Goal: Task Accomplishment & Management: Manage account settings

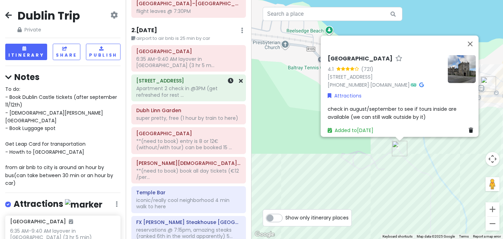
scroll to position [49, 0]
click at [184, 152] on div "Dublin Castle **(need to book) entry is 8 or 12€ (without/with tour) can be boo…" at bounding box center [188, 141] width 105 height 24
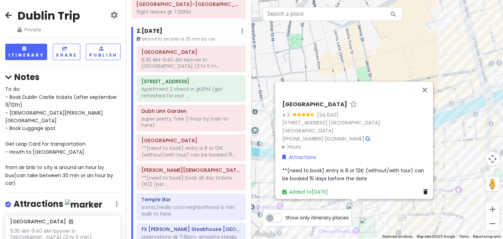
click at [326, 168] on span "**(need to book) entry is 8 or 12€ (without/with tour) can be booked 15 days be…" at bounding box center [353, 174] width 143 height 15
click at [332, 168] on span "**(need to book) entry is 8 or 12€ (without/with tour) can be booked 15 days be…" at bounding box center [353, 174] width 143 height 15
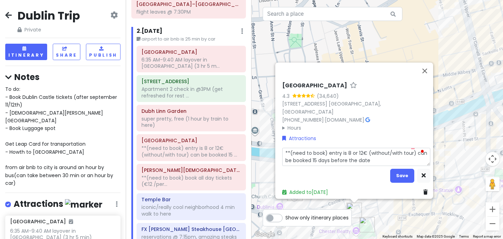
drag, startPoint x: 374, startPoint y: 155, endPoint x: 281, endPoint y: 147, distance: 94.3
click at [282, 148] on textarea "**(need to book) entry is 8 or 12€ (without/with tour) can be booked 15 days be…" at bounding box center [356, 157] width 148 height 18
type textarea "x"
type textarea "t"
type textarea "x"
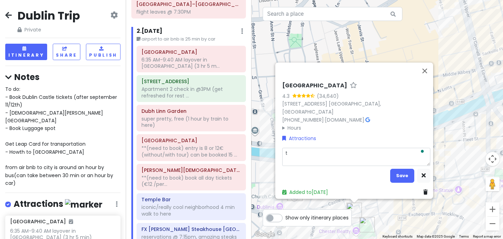
type textarea "ti"
type textarea "x"
type textarea "tic"
type textarea "x"
type textarea "tick"
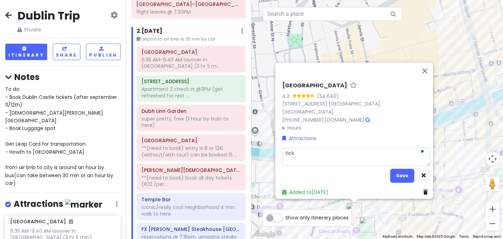
type textarea "x"
type textarea "ticke"
type textarea "x"
type textarea "ticket"
type textarea "x"
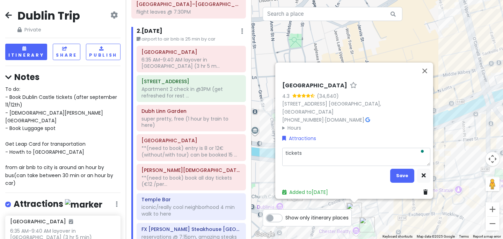
type textarea "tickets"
type textarea "x"
type textarea "tickets i"
type textarea "x"
type textarea "tickets in"
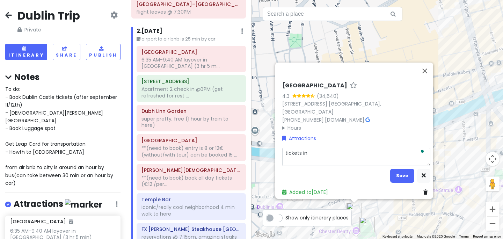
type textarea "x"
type textarea "tickets in"
type textarea "x"
type textarea "tickets in e"
type textarea "x"
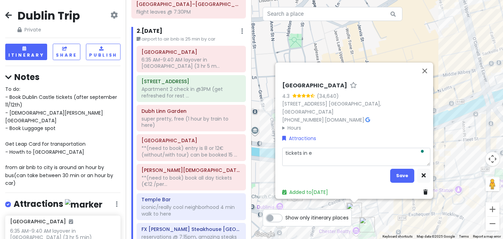
type textarea "tickets in em"
type textarea "x"
type textarea "tickets in [GEOGRAPHIC_DATA]"
type textarea "x"
type textarea "tickets in [GEOGRAPHIC_DATA]"
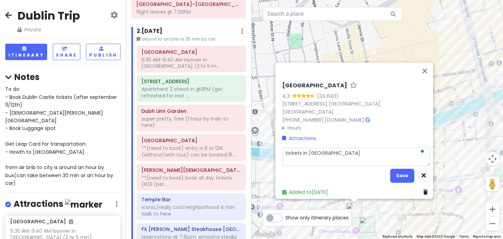
type textarea "x"
type textarea "tickets in email"
type textarea "x"
type textarea "tickets in email)"
type textarea "x"
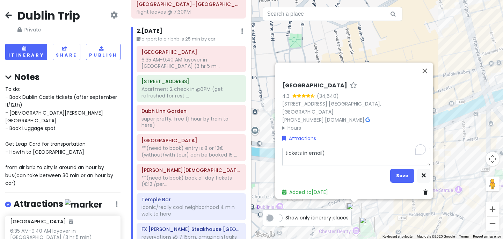
type textarea "(tickets in email)"
type textarea "x"
type textarea "t(tickets in email)"
type textarea "x"
type textarea "ti(tickets in email)"
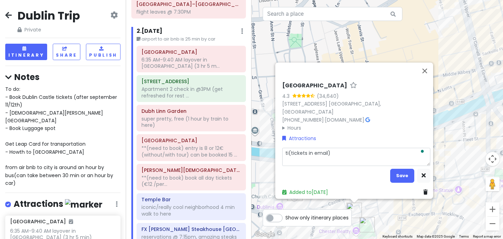
type textarea "x"
type textarea "tic(tickets in email)"
type textarea "x"
type textarea "tick(tickets in email)"
type textarea "x"
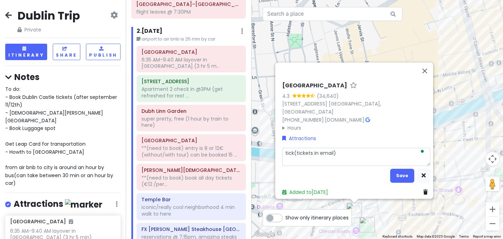
type textarea "ticke(tickets in email)"
type textarea "x"
type textarea "ticket(tickets in email)"
type textarea "x"
type textarea "ticke(tickets in email)"
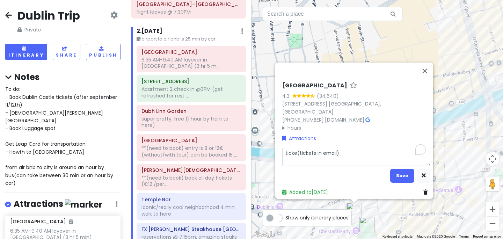
type textarea "x"
type textarea "tick(tickets in email)"
type textarea "x"
type textarea "tic(tickets in email)"
type textarea "x"
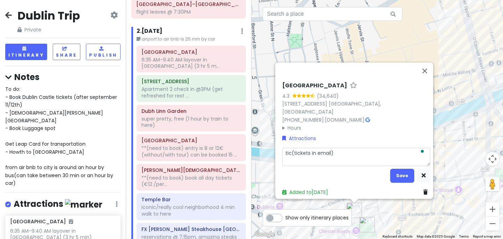
type textarea "ti(tickets in email)"
type textarea "x"
type textarea "t(tickets in email)"
type textarea "x"
type textarea "(tickets in email)"
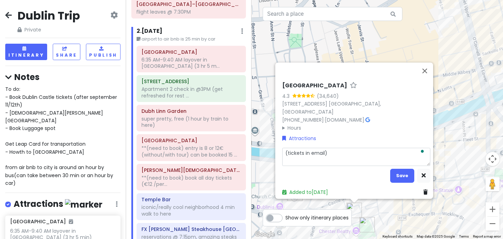
type textarea "x"
type textarea "e(tickets in email)"
type textarea "x"
type textarea "(tickets in email)"
type textarea "x"
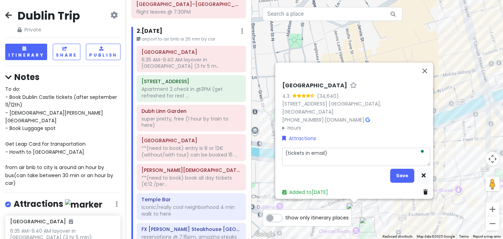
type textarea "t(tickets in email)"
type textarea "x"
type textarea "ti(tickets in email)"
type textarea "x"
type textarea "tic(tickets in email)"
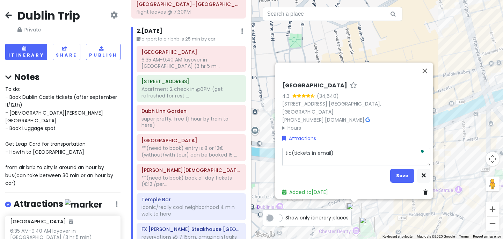
type textarea "x"
type textarea "tick(tickets in email)"
type textarea "x"
type textarea "ticke(tickets in email)"
type textarea "x"
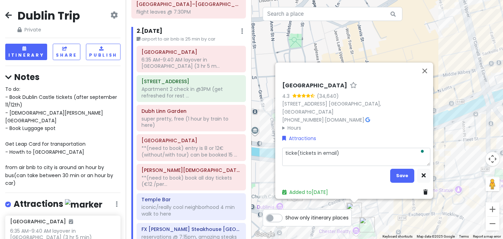
type textarea "ticket(tickets in email)"
type textarea "x"
type textarea "tickets(tickets in email)"
type textarea "x"
type textarea "tickets (tickets in email)"
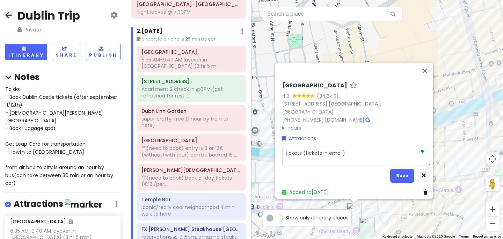
type textarea "x"
type textarea "tickets f(tickets in email)"
type textarea "x"
type textarea "tickets fo(tickets in email)"
type textarea "x"
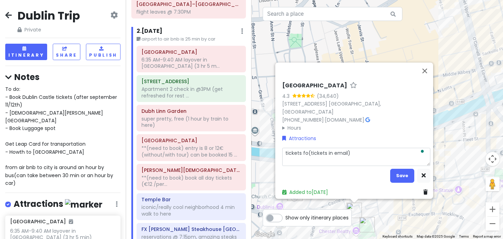
type textarea "tickets for(tickets in email)"
type textarea "x"
type textarea "tickets for (tickets in email)"
type textarea "x"
type textarea "tickets for 4(tickets in email)"
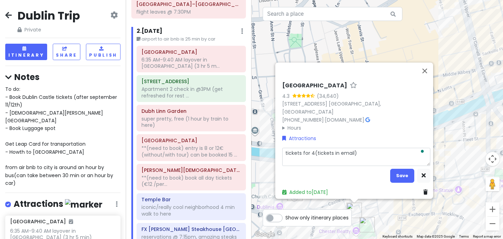
type textarea "x"
type textarea "tickets for 4p(tickets in email)"
type textarea "x"
type textarea "tickets for 4pm(tickets in email)"
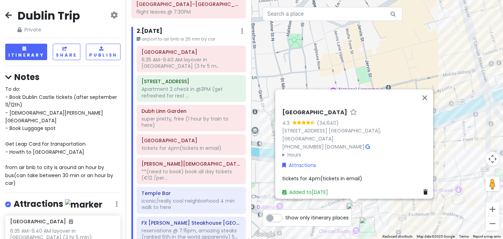
click at [316, 178] on div "tickets for 4pm(tickets in email)" at bounding box center [356, 179] width 148 height 8
click at [315, 170] on div "[GEOGRAPHIC_DATA] 4.3 ([STREET_ADDRESS] [GEOGRAPHIC_DATA], [GEOGRAPHIC_DATA] [P…" at bounding box center [356, 152] width 154 height 93
click at [315, 175] on span "tickets for 4pm(tickets in email)" at bounding box center [322, 178] width 80 height 7
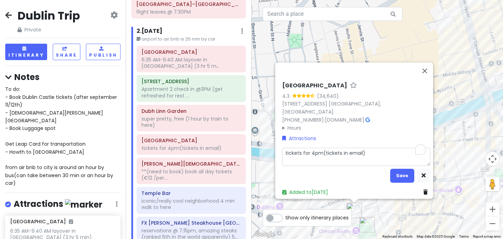
click at [319, 150] on textarea "tickets for 4pm(tickets in email)" at bounding box center [356, 157] width 148 height 18
type textarea "x"
type textarea "tickets for 4pm-(tickets in email)"
type textarea "x"
type textarea "tickets for 4pm- (tickets in email)"
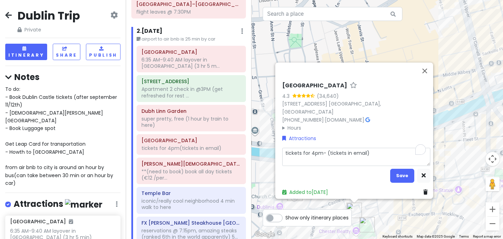
type textarea "x"
type textarea "tickets for 4pm- s(tickets in email)"
type textarea "x"
type textarea "tickets for 4pm- se(tickets in email)"
type textarea "x"
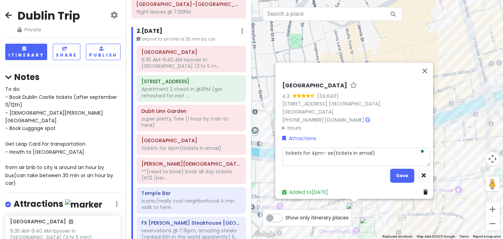
type textarea "tickets for 4pm- sel(tickets in email)"
type textarea "x"
type textarea "tickets for 4pm- self(tickets in email)"
type textarea "x"
type textarea "tickets for 4pm- self-(tickets in email)"
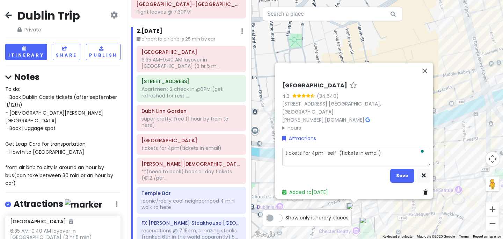
type textarea "x"
type textarea "tickets for 4pm- self-g(tickets in email)"
type textarea "x"
type textarea "tickets for 4pm- self-gu(tickets in email)"
type textarea "x"
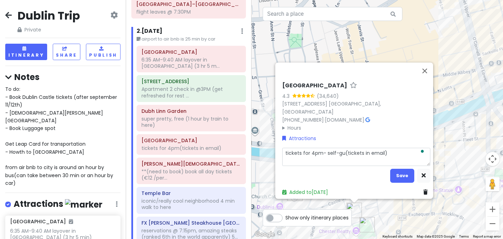
type textarea "tickets for 4pm- self-gui(tickets in email)"
type textarea "x"
type textarea "tickets for 4pm- self-guid(tickets in email)"
type textarea "x"
type textarea "tickets for 4pm- self-guide(tickets in email)"
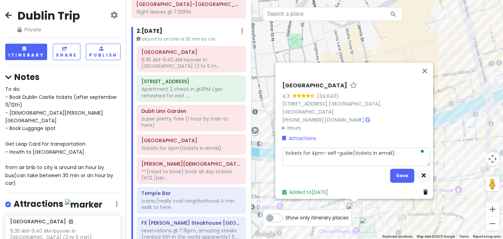
type textarea "x"
type textarea "tickets for 4pm- self-guided(tickets in email)"
click at [396, 153] on textarea "tickets for 4pm- self-guided(tickets in email)" at bounding box center [356, 157] width 148 height 18
type textarea "x"
type textarea "tickets for 4pm- self-guided(tickets in email)"
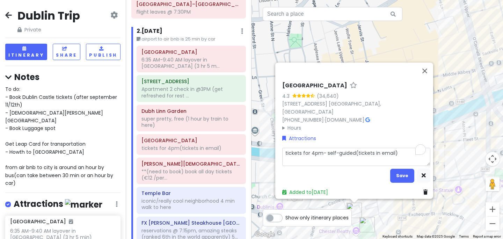
type textarea "x"
type textarea "tickets for 4pm- self-guided(tickets in email) m"
type textarea "x"
type textarea "tickets for 4pm- self-guided(tickets in email) ma"
type textarea "x"
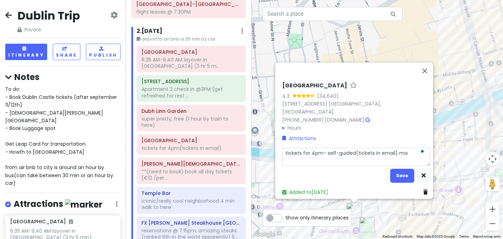
type textarea "tickets for 4pm- self-guided(tickets in email) may"
type textarea "x"
type textarea "tickets for 4pm- self-guided(tickets in email) mayb"
type textarea "x"
type textarea "tickets for 4pm- self-guided(tickets in email) maybe"
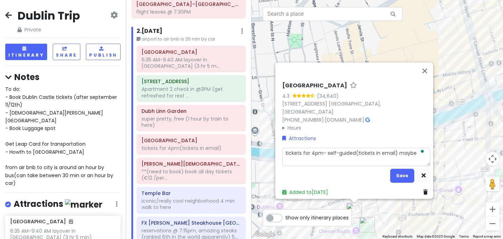
type textarea "x"
type textarea "tickets for 4pm- self-guided(tickets in email) maybe"
type textarea "x"
type textarea "tickets for 4pm- self-guided(tickets in email) maybe s"
type textarea "x"
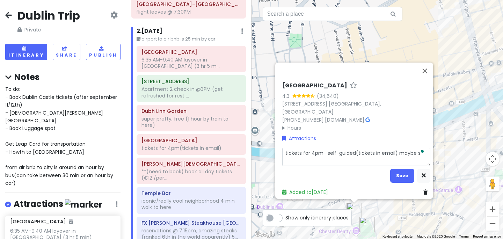
type textarea "tickets for 4pm- self-guided(tickets in email) maybe so"
type textarea "x"
type textarea "tickets for 4pm- self-guided(tickets in email) maybe som"
type textarea "x"
type textarea "tickets for 4pm- self-guided(tickets in email) maybe some"
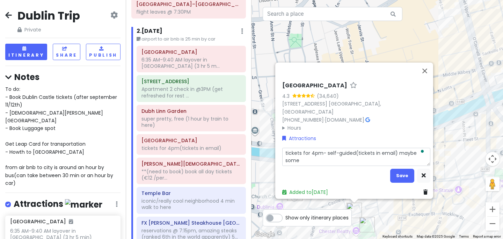
type textarea "x"
type textarea "tickets for 4pm- self-guided(tickets in email) maybe some"
type textarea "x"
type textarea "tickets for 4pm- self-guided(tickets in email) maybe some le"
type textarea "x"
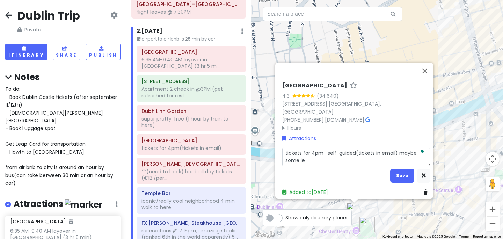
type textarea "tickets for 4pm- self-guided(tickets in email) maybe some lef"
type textarea "x"
type textarea "tickets for 4pm- self-guided(tickets in email) maybe some left"
type textarea "x"
type textarea "tickets for 4pm- self-guided(tickets in email) maybe some left"
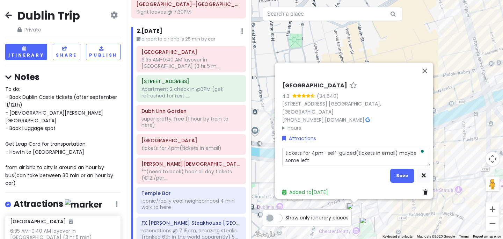
type textarea "x"
type textarea "tickets for 4pm- self-guided(tickets in email) maybe some left f"
type textarea "x"
type textarea "tickets for 4pm- self-guided(tickets in email) maybe some left fo"
type textarea "x"
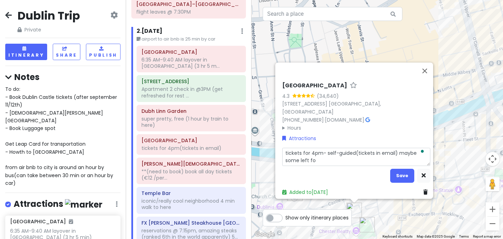
type textarea "tickets for 4pm- self-guided(tickets in email) maybe some left for"
type textarea "x"
type textarea "tickets for 4pm- self-guided(tickets in email) maybe some left for"
type textarea "x"
type textarea "tickets for 4pm- self-guided(tickets in email) maybe some left for g"
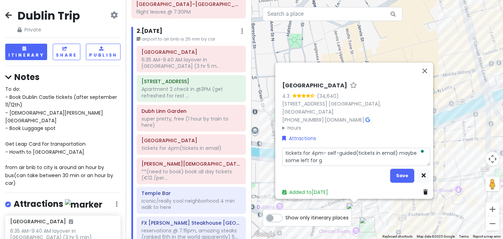
type textarea "x"
type textarea "tickets for 4pm- self-guided(tickets in email) maybe some left for gu"
type textarea "x"
type textarea "tickets for 4pm- self-guided(tickets in email) maybe some left for gui"
type textarea "x"
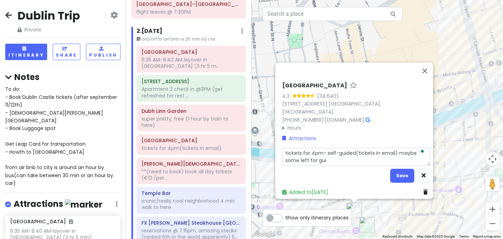
type textarea "tickets for 4pm- self-guided(tickets in email) maybe some left for guid"
type textarea "x"
type textarea "tickets for 4pm- self-guided(tickets in email) maybe some left for guide"
type textarea "x"
type textarea "tickets for 4pm- self-guided(tickets in email) maybe some left for guided"
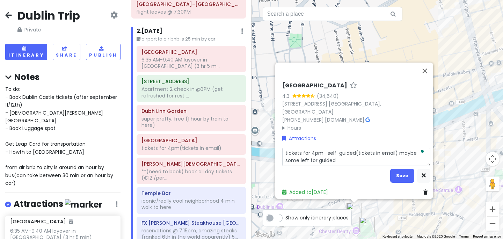
type textarea "x"
type textarea "tickets for 4pm- self-guided(tickets in email) maybe some left for guided?"
click at [398, 173] on button "Save" at bounding box center [402, 176] width 24 height 14
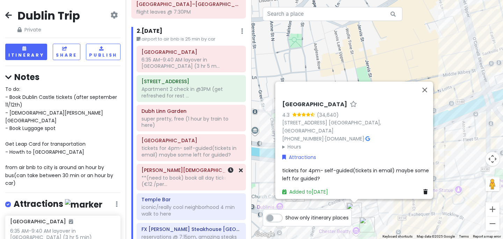
click at [172, 175] on div "**(need to book) book all day tickets (€12 /per..." at bounding box center [191, 181] width 100 height 13
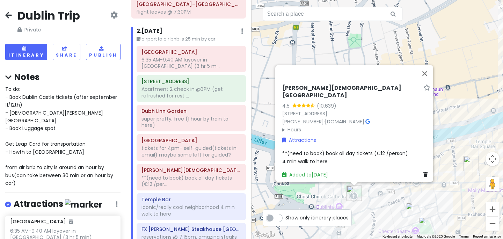
click at [305, 153] on div "**(need to book) book all day tickets (€12 /person) 4 min walk to here" at bounding box center [356, 158] width 148 height 16
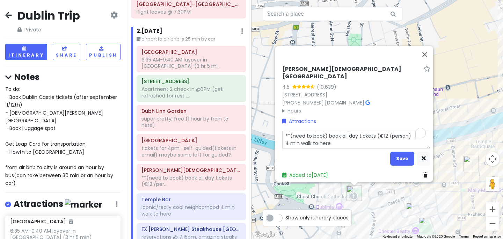
drag, startPoint x: 407, startPoint y: 132, endPoint x: 281, endPoint y: 130, distance: 126.1
click at [282, 131] on textarea "**(need to book) book all day tickets (€12 /person) 4 min walk to here" at bounding box center [356, 140] width 148 height 18
type textarea "x"
type textarea "t 4 min walk to here"
type textarea "x"
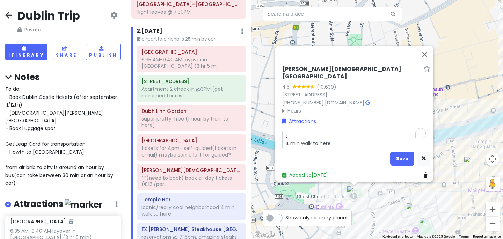
type textarea "ti 4 min walk to here"
type textarea "x"
type textarea "tic 4 min walk to here"
type textarea "x"
type textarea "tick 4 min walk to here"
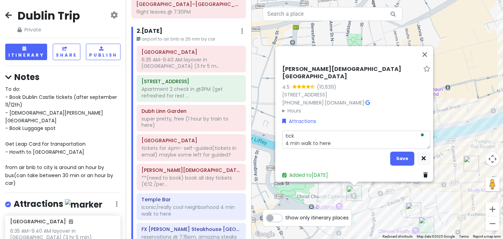
type textarea "x"
type textarea "ticke 4 min walk to here"
type textarea "x"
type textarea "ticket 4 min walk to here"
type textarea "x"
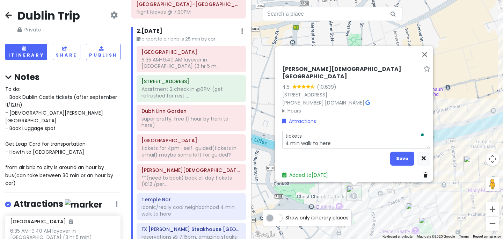
type textarea "tickets 4 min walk to here"
type textarea "x"
type textarea "tickets i 4 min walk to here"
type textarea "x"
type textarea "tickets in 4 min walk to here"
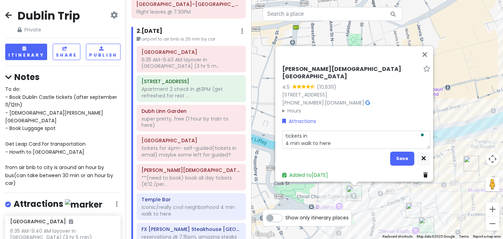
type textarea "x"
type textarea "tickets in 4 min walk to here"
type textarea "x"
type textarea "tickets in 4 min walk to here"
type textarea "x"
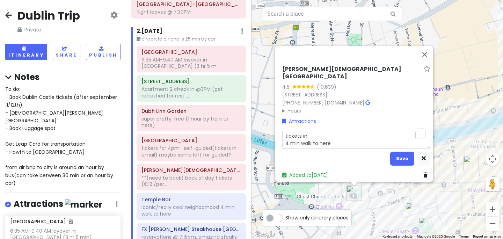
type textarea "tickets in 4 min walk to here"
type textarea "x"
type textarea "tickets in e 4 min walk to here"
type textarea "x"
type textarea "tickets in em 4 min walk to here"
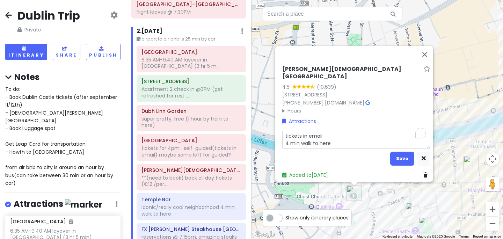
click at [282, 139] on textarea "tickets in email 4 min walk to here" at bounding box center [356, 140] width 148 height 18
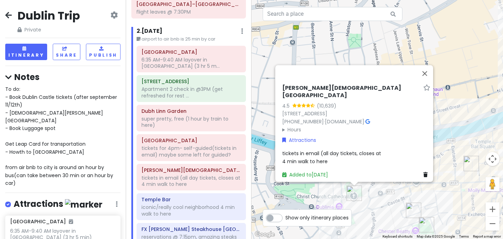
click at [58, 121] on div "To do: - Book [GEOGRAPHIC_DATA] tickets (after september 11/12th) - [DEMOGRAPHI…" at bounding box center [62, 136] width 115 height 102
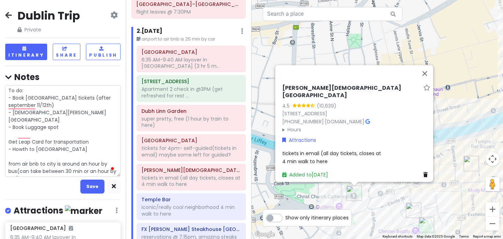
drag, startPoint x: 17, startPoint y: 126, endPoint x: 8, endPoint y: 87, distance: 40.9
click at [8, 87] on textarea "To do: - Book [GEOGRAPHIC_DATA] tickets (after september 11/12th) - [DEMOGRAPHI…" at bounding box center [62, 131] width 115 height 92
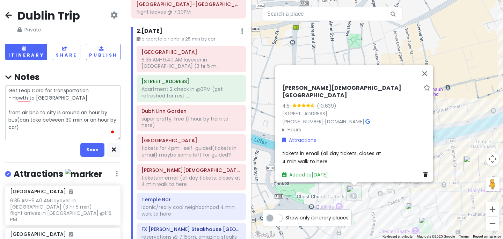
click at [8, 99] on textarea "Get Leap Card for transportation - Howth to [GEOGRAPHIC_DATA] from air bnb to c…" at bounding box center [62, 112] width 115 height 55
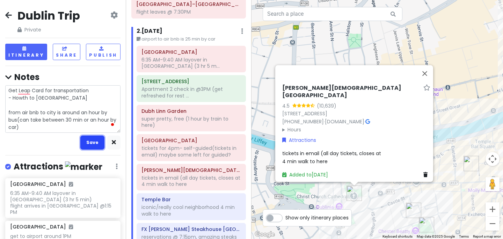
click at [93, 143] on button "Save" at bounding box center [92, 143] width 24 height 14
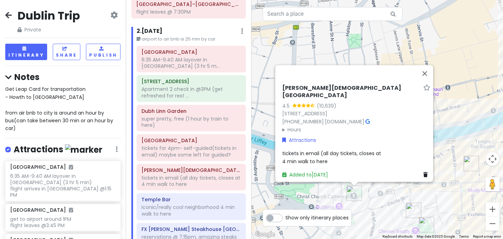
click at [367, 155] on div "tickets in email (all day tickets, closes at 4 min walk to here" at bounding box center [356, 158] width 148 height 16
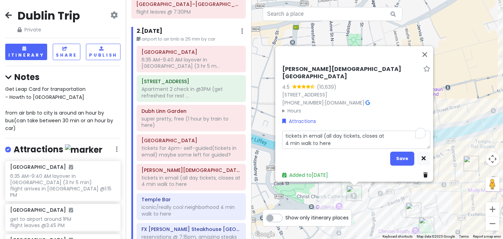
click at [384, 134] on textarea "tickets in email (all day tickets, closes at 4 min walk to here" at bounding box center [356, 140] width 148 height 18
click at [396, 156] on button "Save" at bounding box center [402, 159] width 24 height 14
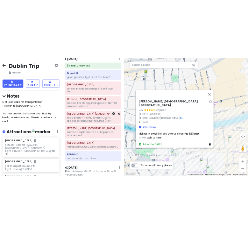
scroll to position [312, 0]
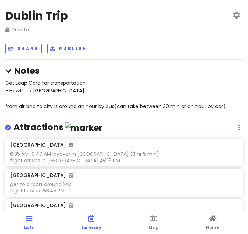
click at [86, 223] on link "Itinerary" at bounding box center [91, 223] width 20 height 22
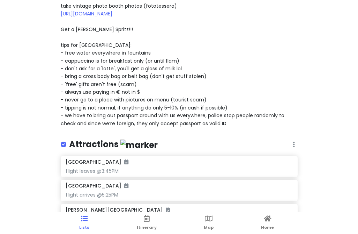
scroll to position [78, 0]
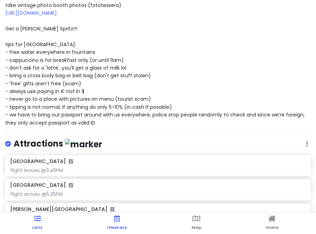
click at [115, 223] on link "Itinerary" at bounding box center [117, 223] width 20 height 22
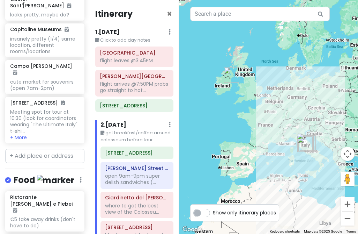
scroll to position [1416, 0]
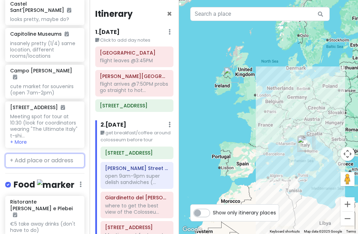
click at [52, 153] on input "text" at bounding box center [44, 160] width 79 height 14
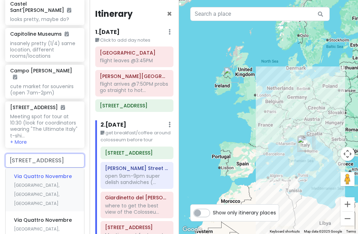
type input "via quatrtro novembre, 189"
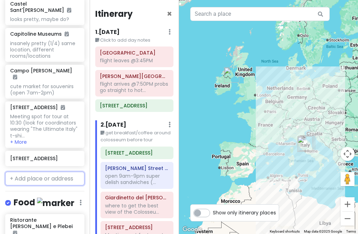
scroll to position [1434, 0]
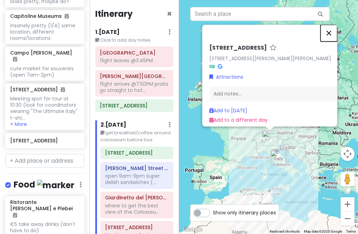
click at [247, 29] on button "Close" at bounding box center [329, 32] width 17 height 17
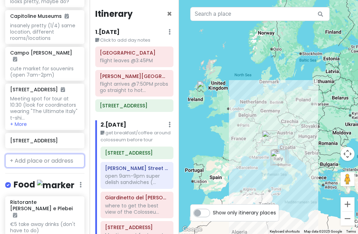
type input "v"
paste input "Via Quattro Novembre, 139, 00187 Roma RM, Italy"
type input "Via Quattro Novembre, 139, 00187 Roma RM, Italy"
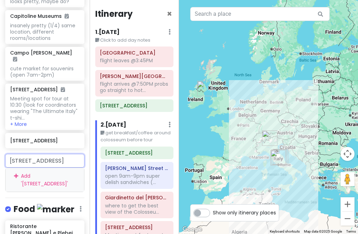
scroll to position [0, 64]
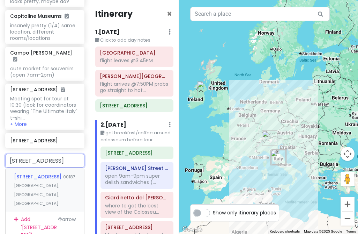
click at [35, 173] on span "Via Quattro Novembre, 139" at bounding box center [38, 176] width 49 height 7
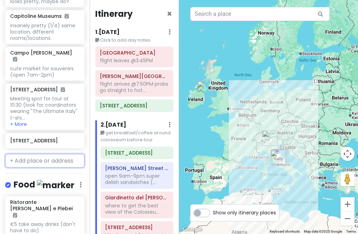
scroll to position [1452, 0]
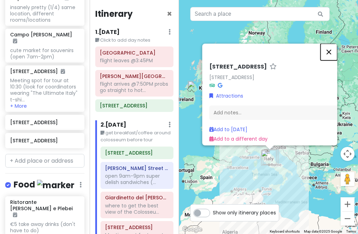
click at [247, 47] on button "Close" at bounding box center [329, 51] width 17 height 17
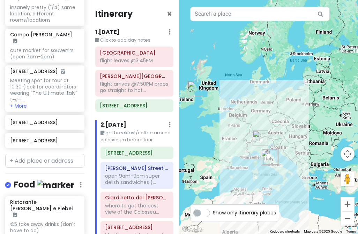
click at [247, 139] on img "Via IV Novembre, 189" at bounding box center [260, 137] width 15 height 15
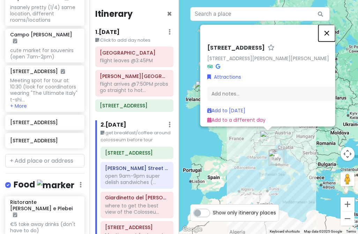
click at [247, 31] on button "Close" at bounding box center [327, 32] width 17 height 17
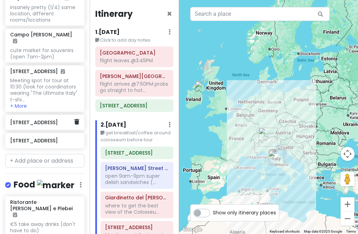
click at [43, 119] on h6 "Via IV Novembre, 189" at bounding box center [42, 122] width 64 height 6
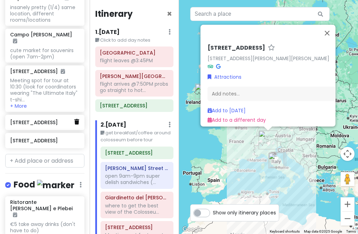
click at [78, 119] on icon at bounding box center [76, 122] width 5 height 6
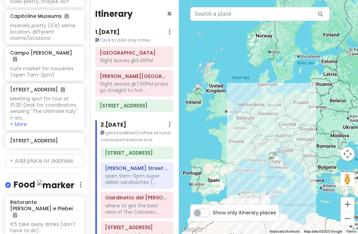
click at [247, 168] on img "Leonardo da Vinci International Airport" at bounding box center [276, 160] width 15 height 15
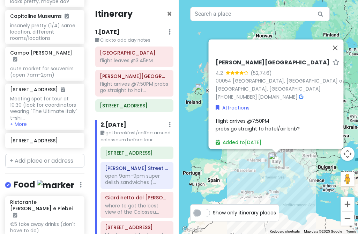
click at [247, 168] on img "Leonardo da Vinci International Airport" at bounding box center [276, 160] width 15 height 15
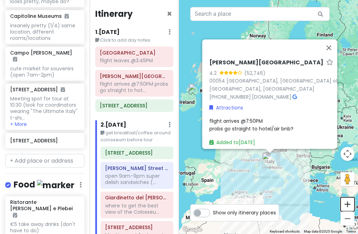
click at [247, 203] on button "Zoom in" at bounding box center [348, 204] width 14 height 14
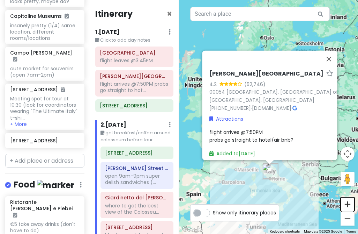
click at [247, 203] on button "Zoom in" at bounding box center [348, 204] width 14 height 14
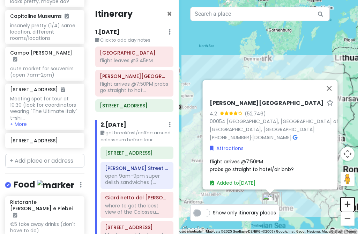
click at [247, 203] on button "Zoom in" at bounding box center [348, 204] width 14 height 14
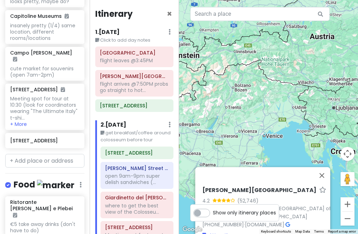
drag, startPoint x: 327, startPoint y: 178, endPoint x: 318, endPoint y: -51, distance: 229.7
click at [247, 0] on html "Rome Trip Private Change Dates Make a Copy Delete Trip Give Feedback 💡 Support …" at bounding box center [179, 117] width 358 height 234
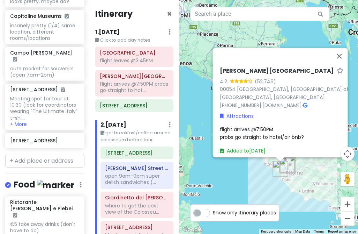
drag, startPoint x: 270, startPoint y: 129, endPoint x: 287, endPoint y: 9, distance: 121.1
click at [247, 9] on div "2 8 3 10 9 11 5 6 1 4 7 Leonardo da Vinci International Airport 4.2 (52,746) 00…" at bounding box center [268, 117] width 179 height 234
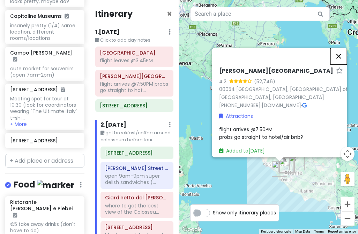
click at [247, 60] on button "Close" at bounding box center [338, 56] width 17 height 17
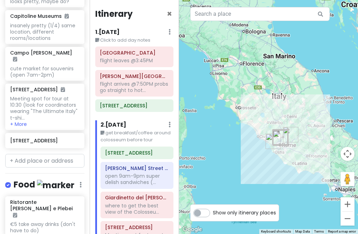
drag, startPoint x: 300, startPoint y: 151, endPoint x: 294, endPoint y: 122, distance: 29.4
click at [247, 122] on div at bounding box center [268, 117] width 179 height 234
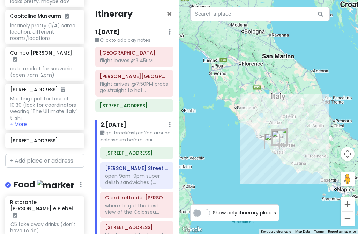
click at [247, 152] on div at bounding box center [268, 117] width 179 height 234
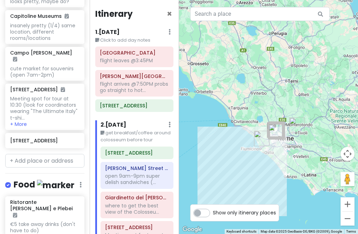
click at [247, 149] on div at bounding box center [268, 117] width 179 height 234
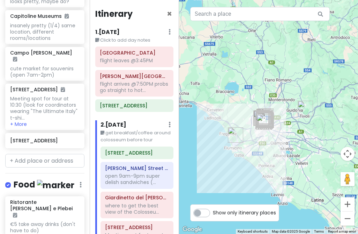
click at [247, 144] on div at bounding box center [268, 117] width 179 height 234
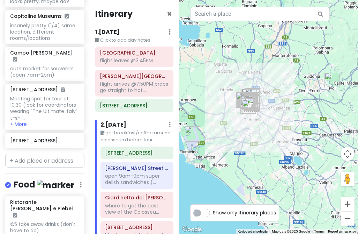
click at [247, 136] on div at bounding box center [268, 117] width 179 height 234
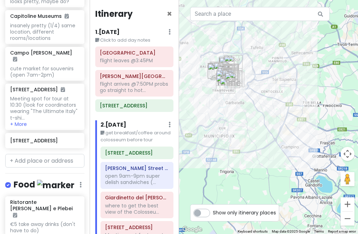
click at [247, 126] on div at bounding box center [268, 117] width 179 height 234
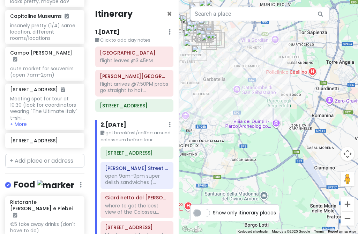
click at [217, 61] on div at bounding box center [268, 117] width 179 height 234
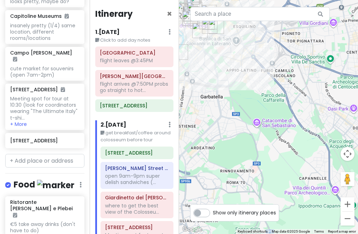
click at [217, 61] on div at bounding box center [268, 117] width 179 height 234
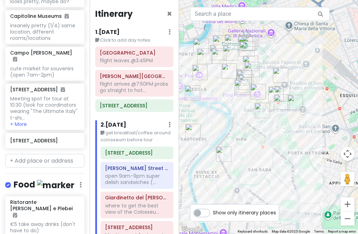
drag, startPoint x: 217, startPoint y: 62, endPoint x: 298, endPoint y: 166, distance: 131.7
click at [247, 166] on div at bounding box center [268, 117] width 179 height 234
click at [247, 143] on div at bounding box center [268, 117] width 179 height 234
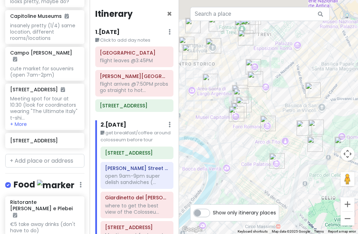
drag, startPoint x: 252, startPoint y: 33, endPoint x: 281, endPoint y: 109, distance: 81.2
click at [247, 109] on div at bounding box center [268, 117] width 179 height 234
click at [247, 93] on div at bounding box center [268, 117] width 179 height 234
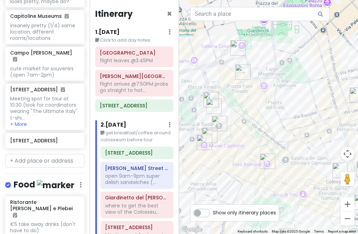
click at [236, 48] on img "Via Quattro Novembre, 139" at bounding box center [238, 47] width 15 height 15
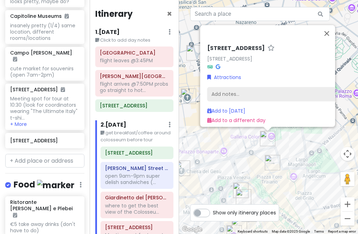
click at [231, 90] on div "Add notes..." at bounding box center [281, 94] width 148 height 15
click at [244, 89] on div "Add notes..." at bounding box center [281, 94] width 148 height 15
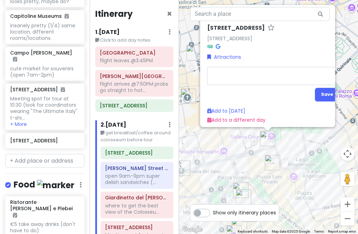
type textarea "x"
type textarea "Hands-On Pasta and Gelato Class"
type textarea "x"
type textarea "Hands-On Pasta and Gelato Class"
type textarea "x"
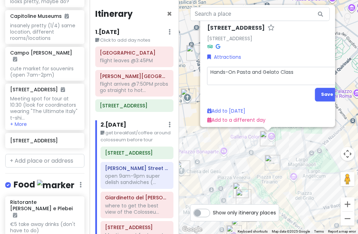
type textarea "Hands-On Pasta and Gelato Class @"
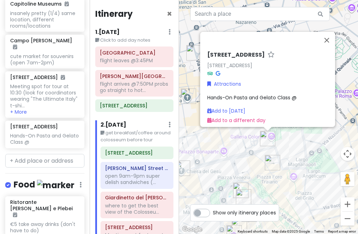
scroll to position [1446, 0]
click at [247, 94] on span "Hands-On Pasta and Gelato Class @" at bounding box center [251, 97] width 89 height 7
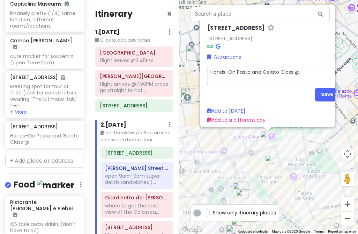
click at [247, 68] on textarea "Hands-On Pasta and Gelato Class @" at bounding box center [281, 75] width 148 height 18
type textarea "x"
type textarea "Hands-On Pasta and Gelato Class @6"
type textarea "x"
type textarea "Hands-On Pasta and Gelato Class @6:"
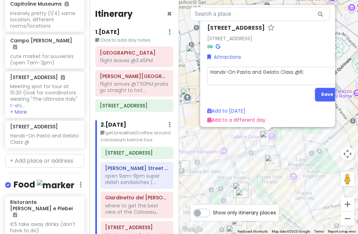
type textarea "x"
type textarea "Hands-On Pasta and Gelato Class @6:3"
type textarea "x"
type textarea "Hands-On Pasta and Gelato Class @6:30"
type textarea "x"
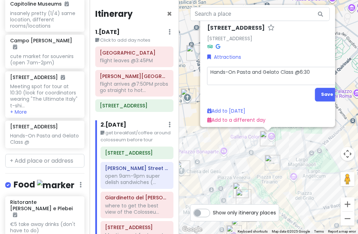
type textarea "Hands-On Pasta and Gelato Class @6:30p"
type textarea "x"
type textarea "Hands-On Pasta and Gelato Class @6:30pm"
type textarea "x"
type textarea "Hands-On Pasta and Gelato Class @6:30pm"
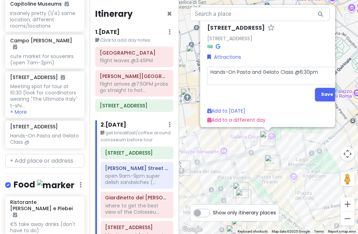
type textarea "x"
type textarea "Hands-On Pasta and Gelato Class @6:30pm ("
type textarea "x"
type textarea "Hands-On Pasta and Gelato Class @6:30pm (t"
type textarea "x"
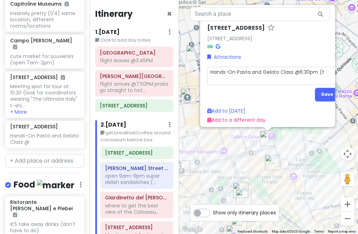
type textarea "Hands-On Pasta and Gelato Class @6:30pm (ti"
type textarea "x"
type textarea "Hands-On Pasta and Gelato Class @6:30pm (tic"
type textarea "x"
type textarea "Hands-On Pasta and Gelato Class @6:30pm (tick"
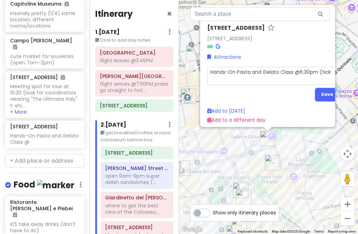
scroll to position [0, 2]
type textarea "x"
type textarea "Hands-On Pasta and Gelato Class @6:30pm (ticke"
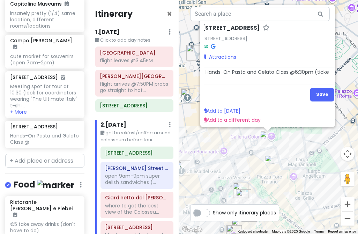
type textarea "x"
type textarea "Hands-On Pasta and Gelato Class @6:30pm (ticket"
type textarea "x"
type textarea "Hands-On Pasta and Gelato Class @6:30pm (tickets"
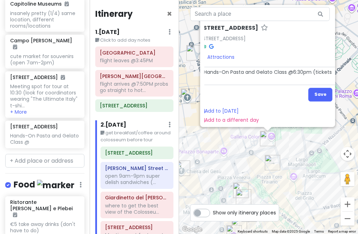
scroll to position [0, 0]
type textarea "x"
type textarea "Hands-On Pasta and Gelato Class @6:30pm (tickets"
type textarea "x"
type textarea "Hands-On Pasta and Gelato Class @6:30pm (tickets i"
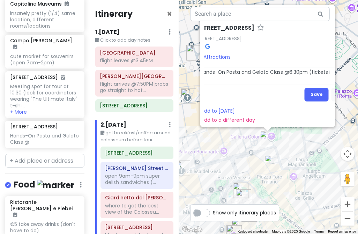
scroll to position [0, 12]
type textarea "x"
type textarea "Hands-On Pasta and Gelato Class @6:30pm (tickets in"
type textarea "x"
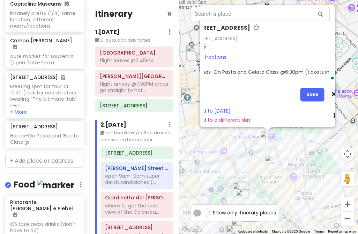
type textarea "Hands-On Pasta and Gelato Class @6:30pm (tickets in"
type textarea "x"
type textarea "Hands-On Pasta and Gelato Class @6:30pm (tickets in e"
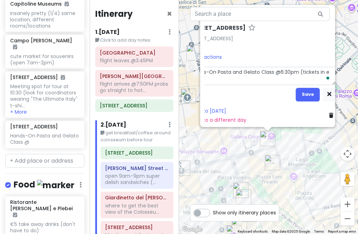
type textarea "x"
type textarea "Hands-On Pasta and Gelato Class @6:30pm (tickets in em"
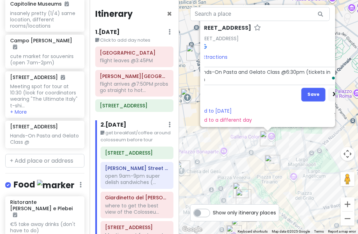
type textarea "x"
type textarea "Hands-On Pasta and Gelato Class @6:30pm (tickets in ema"
type textarea "x"
type textarea "Hands-On Pasta and Gelato Class @6:30pm (tickets in emai"
type textarea "x"
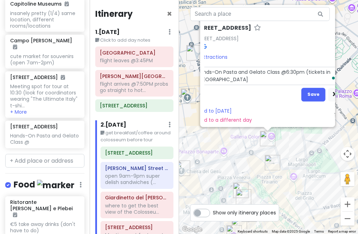
type textarea "Hands-On Pasta and Gelato Class @6:30pm (tickets in email"
type textarea "x"
type textarea "Hands-On Pasta and Gelato Class @6:30pm (tickets in email)"
click at [247, 89] on button "Save" at bounding box center [313, 94] width 24 height 14
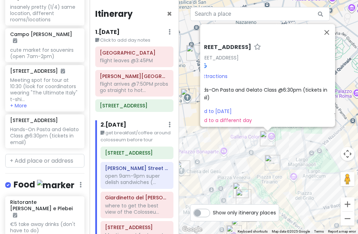
click at [226, 86] on span "Hands-On Pasta and Gelato Class @6:30pm (tickets in email)" at bounding box center [261, 93] width 135 height 15
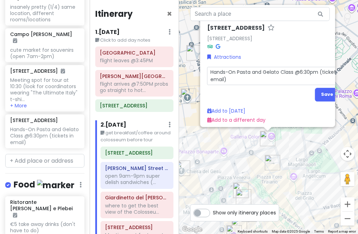
click at [247, 68] on textarea "Hands-On Pasta and Gelato Class @6:30pm (tickets in email)" at bounding box center [281, 75] width 148 height 18
click at [247, 67] on textarea "Hands-On Pasta and Gelato Class @6:30pm (tickets in email)" at bounding box center [281, 75] width 148 height 18
type textarea "x"
type textarea "Hands-On Pasta and Gelato Class @6:3pm (tickets in email)"
type textarea "x"
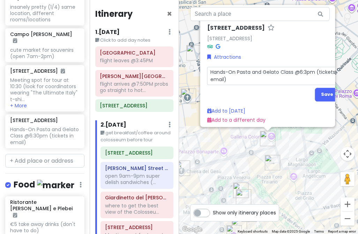
type textarea "Hands-On Pasta and Gelato Class @6:pm (tickets in email)"
type textarea "x"
type textarea "Hands-On Pasta and Gelato Class @6:1pm (tickets in email)"
type textarea "x"
type textarea "Hands-On Pasta and Gelato Class @6:15pm (tickets in email)"
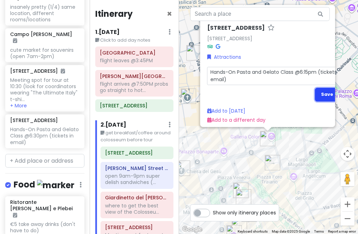
click at [247, 87] on button "Save" at bounding box center [327, 94] width 24 height 14
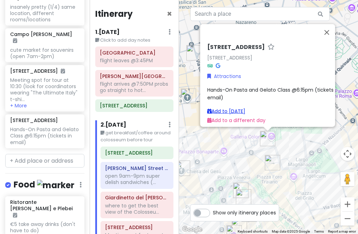
click at [238, 107] on link "Add to Tue 9/30" at bounding box center [226, 110] width 38 height 7
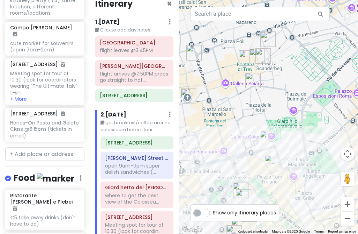
scroll to position [10, 0]
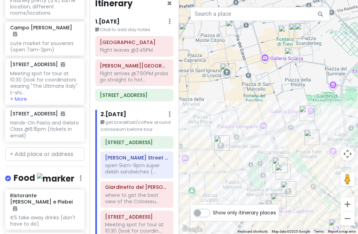
drag, startPoint x: 228, startPoint y: 139, endPoint x: 269, endPoint y: 113, distance: 48.4
click at [247, 113] on div at bounding box center [268, 117] width 179 height 234
click at [220, 140] on img "Chiesa del Gesù." at bounding box center [221, 142] width 15 height 15
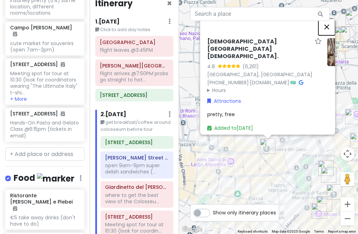
click at [247, 31] on button "Close" at bounding box center [327, 27] width 17 height 17
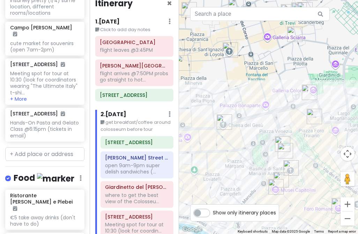
drag, startPoint x: 321, startPoint y: 93, endPoint x: 277, endPoint y: 69, distance: 50.2
click at [247, 69] on div at bounding box center [268, 117] width 179 height 234
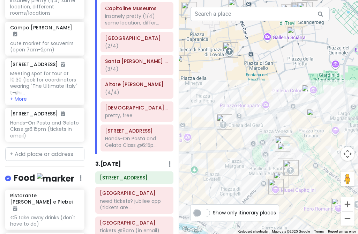
scroll to position [292, 0]
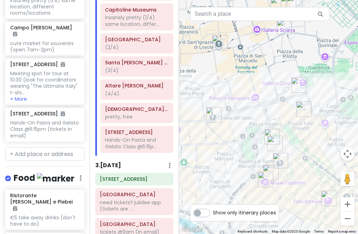
drag, startPoint x: 322, startPoint y: 133, endPoint x: 312, endPoint y: 125, distance: 13.5
click at [247, 125] on div at bounding box center [268, 117] width 179 height 234
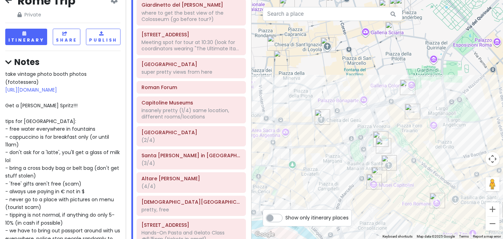
scroll to position [196, 0]
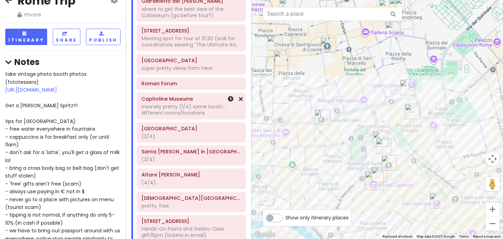
click at [176, 117] on div "Capitoline Museums insanely pretty (1/4) same location, different rooms/locatio…" at bounding box center [191, 106] width 100 height 24
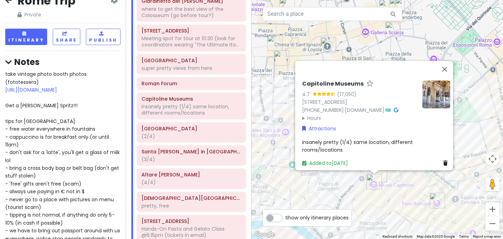
click at [247, 141] on span "insanely pretty (1/4) same location, different rooms/locations" at bounding box center [358, 146] width 112 height 15
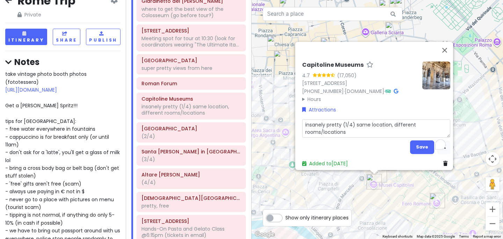
type textarea "x"
type textarea "(insanely pretty (1/4) same location, different rooms/locations"
type textarea "x"
type textarea "(binsanely pretty (1/4) same location, different rooms/locations"
type textarea "x"
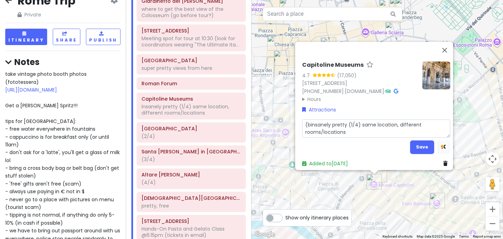
type textarea "(boinsanely pretty (1/4) same location, different rooms/locations"
type textarea "x"
type textarea "(booinsanely pretty (1/4) same location, different rooms/locations"
type textarea "x"
type textarea "(bookinsanely pretty (1/4) same location, different rooms/locations"
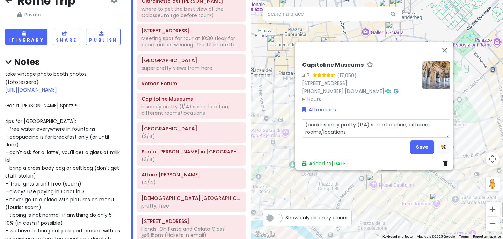
type textarea "x"
type textarea "(book insanely pretty (1/4) same location, different rooms/locations"
type textarea "x"
type textarea "(book tinsanely pretty (1/4) same location, different rooms/locations"
type textarea "x"
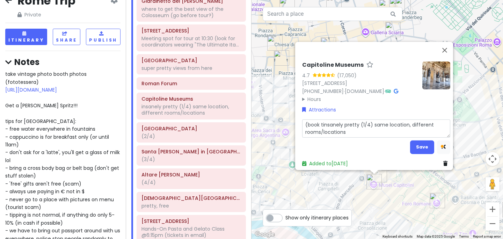
type textarea "(book tiinsanely pretty (1/4) same location, different rooms/locations"
type textarea "x"
type textarea "(book ticinsanely pretty (1/4) same location, different rooms/locations"
type textarea "x"
type textarea "(book tickinsanely pretty (1/4) same location, different rooms/locations"
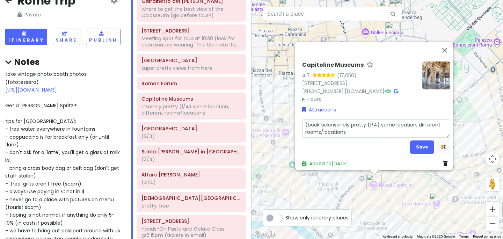
type textarea "x"
type textarea "(book tickeinsanely pretty (1/4) same location, different rooms/locations"
type textarea "x"
type textarea "(book ticketinsanely pretty (1/4) same location, different rooms/locations"
type textarea "x"
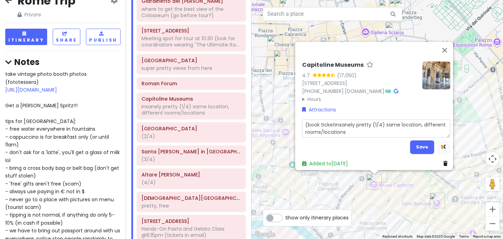
type textarea "(book ticketsinsanely pretty (1/4) same location, different rooms/locations"
type textarea "x"
type textarea "(book tickets insanely pretty (1/4) same location, different rooms/locations"
type textarea "x"
type textarea "(book tickets tinsanely pretty (1/4) same location, different rooms/locations"
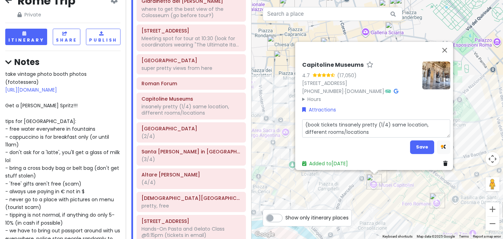
type textarea "x"
type textarea "(book tickets thinsanely pretty (1/4) same location, different rooms/locations"
type textarea "x"
type textarea "(book tickets theinsanely pretty (1/4) same location, different rooms/locations"
type textarea "x"
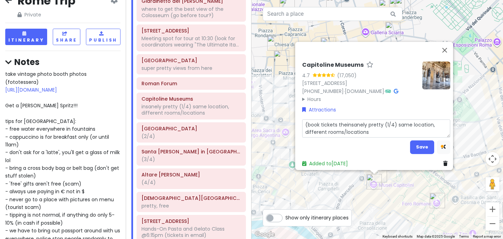
type textarea "(book tickets therinsanely pretty (1/4) same location, different rooms/locations"
type textarea "x"
type textarea "(book tickets thereinsanely pretty (1/4) same location, different rooms/locatio…"
type textarea "x"
type textarea "(book tickets there)insanely pretty (1/4) same location, different rooms/locati…"
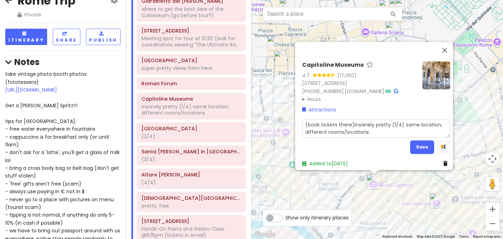
type textarea "x"
type textarea "(book tickets there) insanely pretty (1/4) same location, different rooms/locat…"
click at [247, 143] on button "Save" at bounding box center [422, 147] width 24 height 14
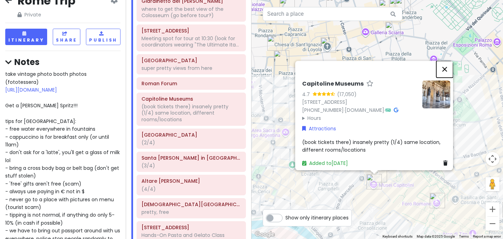
click at [247, 61] on button "Close" at bounding box center [444, 69] width 17 height 17
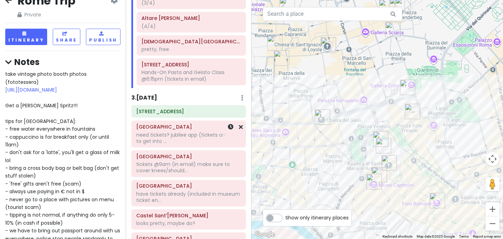
scroll to position [366, 0]
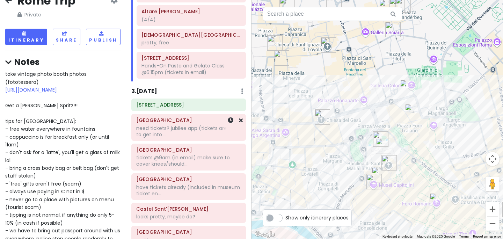
click at [179, 126] on div "need tickets? jubilee app (tickets are free to get into ..." at bounding box center [188, 131] width 105 height 13
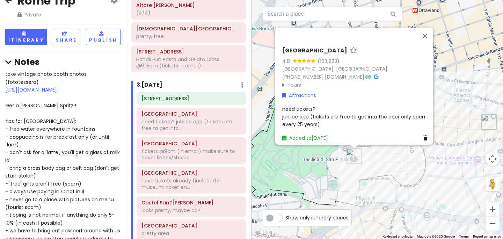
click at [247, 111] on span "need tickets? jubilee app (tickets are free to get into the door only open ever…" at bounding box center [354, 116] width 144 height 23
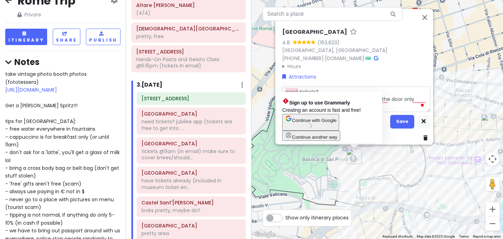
drag, startPoint x: 318, startPoint y: 88, endPoint x: 278, endPoint y: 85, distance: 40.2
click at [247, 85] on div "Saint Peter’s Basilica 4.8 (163,823) Piazza San Pietro, 00120 Città del Vatican…" at bounding box center [356, 85] width 154 height 119
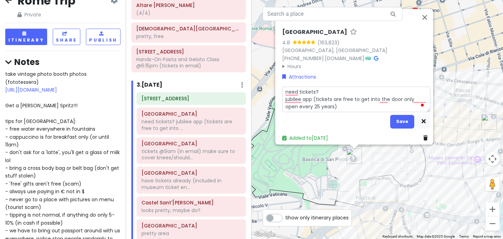
type textarea "x"
type textarea "jubilee app (tickets are free to get into the door only open every 25 years)"
type textarea "x"
type textarea "g jubilee app (tickets are free to get into the door only open every 25 years)"
type textarea "x"
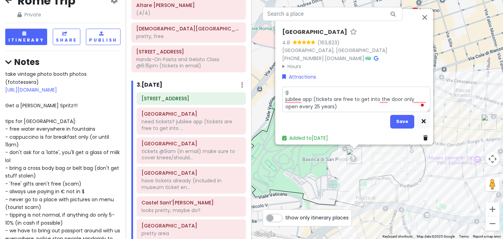
type textarea "ge jubilee app (tickets are free to get into the door only open every 25 years)"
type textarea "x"
type textarea "get jubilee app (tickets are free to get into the door only open every 25 years)"
type textarea "x"
type textarea "get jubilee app (tickets are free to get into the door only open every 25 years)"
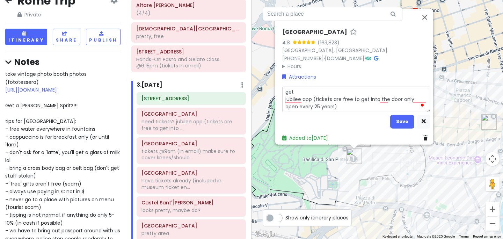
type textarea "x"
type textarea "get t jubilee app (tickets are free to get into the door only open every 25 yea…"
type textarea "x"
type textarea "get ti jubilee app (tickets are free to get into the door only open every 25 ye…"
type textarea "x"
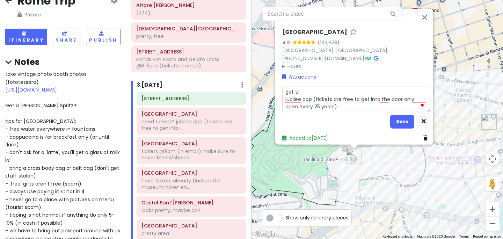
type textarea "get tic jubilee app (tickets are free to get into the door only open every 25 y…"
type textarea "x"
type textarea "get tick jubilee app (tickets are free to get into the door only open every 25 …"
type textarea "x"
type textarea "get ticke jubilee app (tickets are free to get into the door only open every 25…"
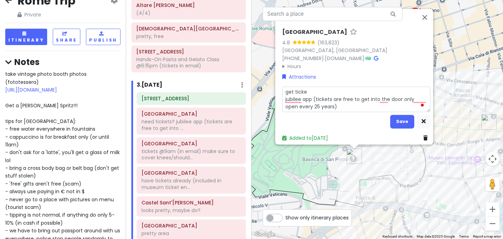
type textarea "x"
type textarea "get ticket jubilee app (tickets are free to get into the door only open every 2…"
type textarea "x"
type textarea "get tickets jubilee app (tickets are free to get into the door only open every …"
type textarea "x"
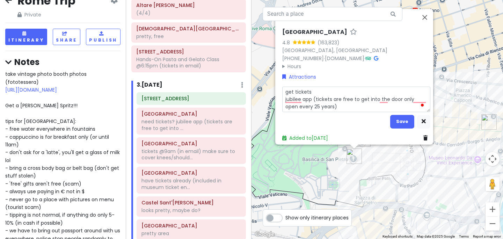
type textarea "get tickets i jubilee app (tickets are free to get into the door only open ever…"
type textarea "x"
type textarea "get tickets in jubilee app (tickets are free to get into the door only open eve…"
type textarea "x"
type textarea "get tickets in jubilee app (tickets are free to get into the door only open eve…"
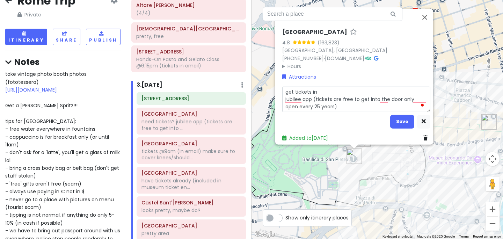
type textarea "x"
type textarea "get tickets in p jubilee app (tickets are free to get into the door only open e…"
type textarea "x"
type textarea "get tickets in pe jubilee app (tickets are free to get into the door only open …"
type textarea "x"
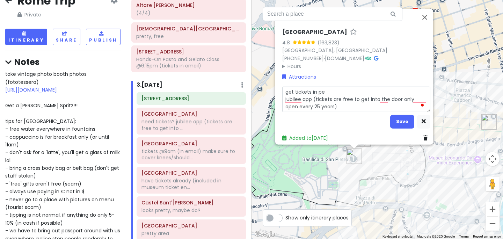
type textarea "get tickets in per jubilee app (tickets are free to get into the door only open…"
type textarea "x"
type textarea "get tickets in pers jubilee app (tickets are free to get into the door only ope…"
type textarea "x"
type textarea "get tickets in perso jubilee app (tickets are free to get into the door only op…"
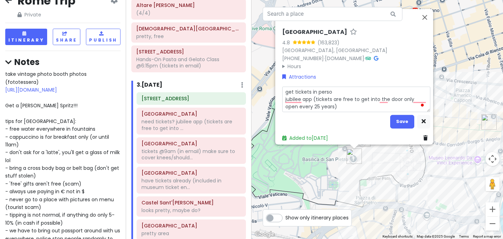
type textarea "x"
type textarea "get tickets in person jubilee app (tickets are free to get into the door only o…"
type textarea "x"
type textarea "get tickets in person) jubilee app (tickets are free to get into the door only …"
click at [247, 87] on textarea "get tickets in person) jubilee app (tickets are free to get into the door only …" at bounding box center [356, 99] width 148 height 26
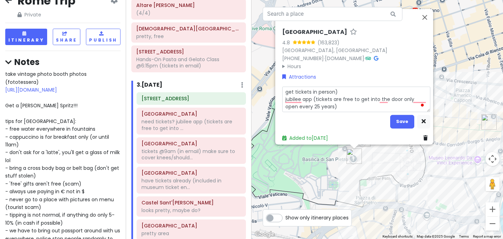
type textarea "x"
type textarea "(get tickets in person) jubilee app (tickets are free to get into the door only…"
click at [247, 88] on textarea "(get tickets in person) jubilee app (tickets are free to get into the door only…" at bounding box center [356, 99] width 148 height 26
type textarea "x"
type textarea "(get tickets in person ) jubilee app (tickets are free to get into the door onl…"
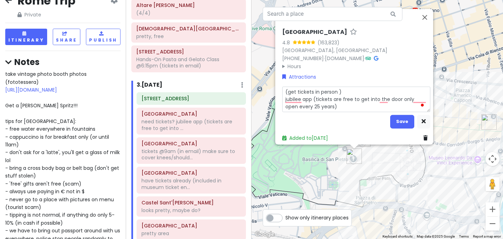
type textarea "x"
type textarea "(get tickets in person @) jubilee app (tickets are free to get into the door on…"
type textarea "x"
type textarea "(get tickets in person @7) jubilee app (tickets are free to get into the door o…"
type textarea "x"
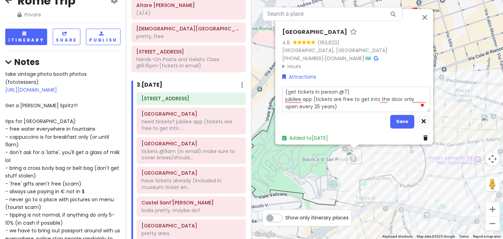
type textarea "(get tickets in person @7:) jubilee app (tickets are free to get into the door …"
type textarea "x"
type textarea "(get tickets in person @7:3) jubilee app (tickets are free to get into the door…"
type textarea "x"
type textarea "(get tickets in person @7:30) jubilee app (tickets are free to get into the doo…"
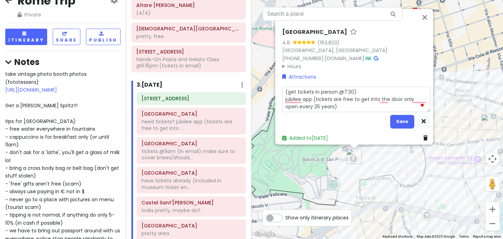
type textarea "x"
type textarea "(get tickets in person @7:30a) jubilee app (tickets are free to get into the do…"
type textarea "x"
type textarea "(get tickets in person @7:30am) jubilee app (tickets are free to get into the d…"
type textarea "x"
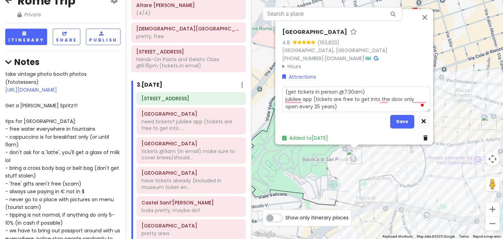
type textarea "(get tickets in person @7:30am-) jubilee app (tickets are free to get into the …"
type textarea "x"
type textarea "(get tickets in person @7:30am-8) jubilee app (tickets are free to get into the…"
type textarea "x"
type textarea "(get tickets in person @7:30am-8a) jubilee app (tickets are free to get into th…"
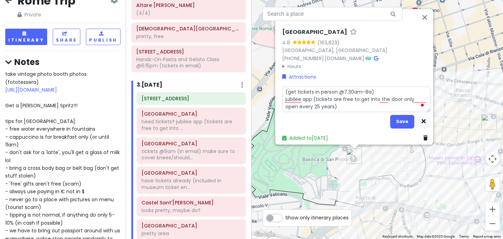
type textarea "x"
type textarea "(get tickets in person @7:30am-8am) jubilee app (tickets are free to get into t…"
click at [247, 115] on button "Save" at bounding box center [402, 122] width 24 height 14
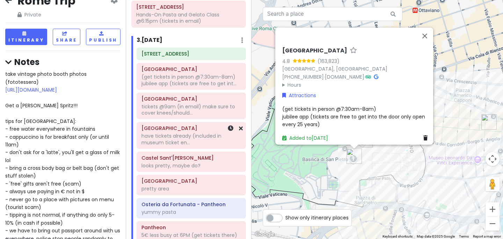
scroll to position [411, 0]
click at [183, 144] on div "have tickets already (included in museum ticket en..." at bounding box center [191, 138] width 100 height 13
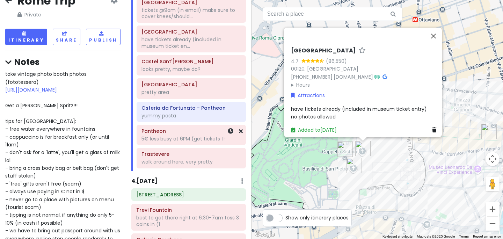
scroll to position [507, 0]
click at [184, 138] on div "5€ less busy at 6PM (get tickets there)" at bounding box center [191, 138] width 100 height 6
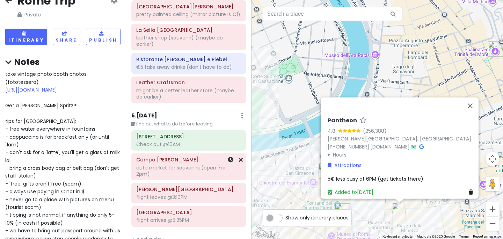
scroll to position [899, 0]
